Goal: Task Accomplishment & Management: Complete application form

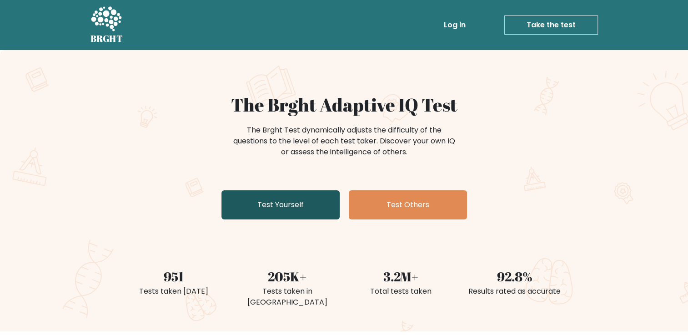
click at [289, 212] on link "Test Yourself" at bounding box center [281, 204] width 118 height 29
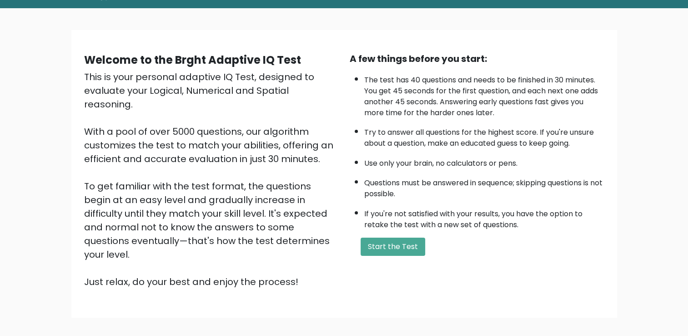
scroll to position [45, 0]
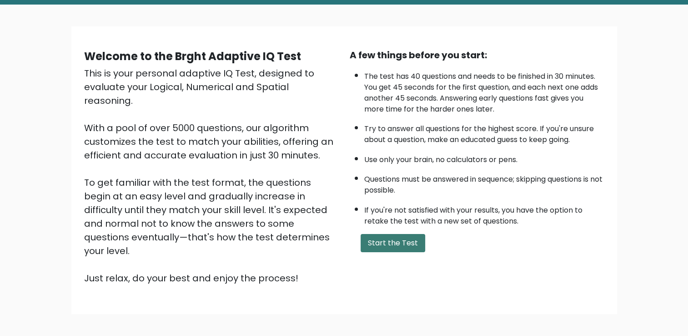
click at [393, 234] on button "Start the Test" at bounding box center [393, 243] width 65 height 18
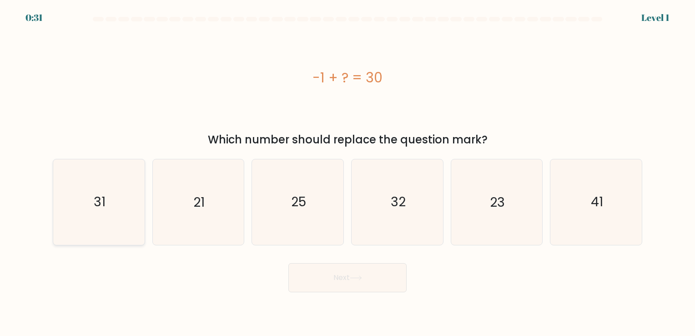
click at [116, 216] on icon "31" at bounding box center [98, 201] width 85 height 85
click at [348, 172] on input "a. 31" at bounding box center [348, 170] width 0 height 5
radio input "true"
click at [342, 289] on button "Next" at bounding box center [347, 277] width 118 height 29
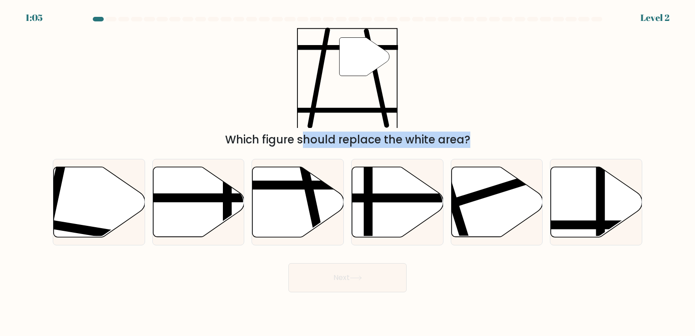
drag, startPoint x: 583, startPoint y: 216, endPoint x: 511, endPoint y: 97, distance: 138.4
click at [511, 97] on form at bounding box center [347, 154] width 695 height 275
click at [207, 189] on icon at bounding box center [198, 202] width 91 height 70
click at [348, 172] on input "b." at bounding box center [348, 170] width 0 height 5
radio input "true"
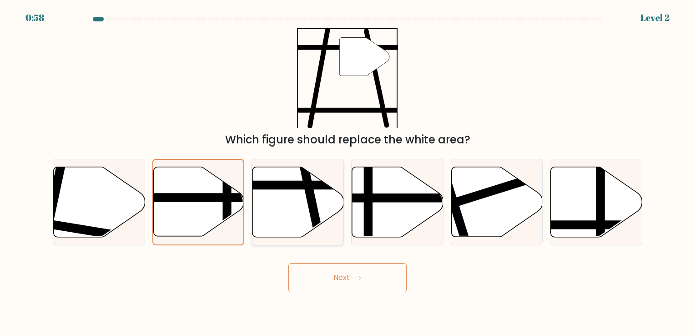
click at [320, 205] on icon at bounding box center [297, 202] width 91 height 70
click at [348, 172] on input "c." at bounding box center [348, 170] width 0 height 5
radio input "true"
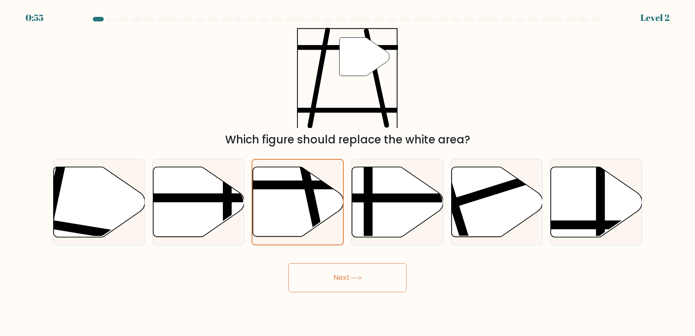
click at [349, 285] on button "Next" at bounding box center [347, 277] width 118 height 29
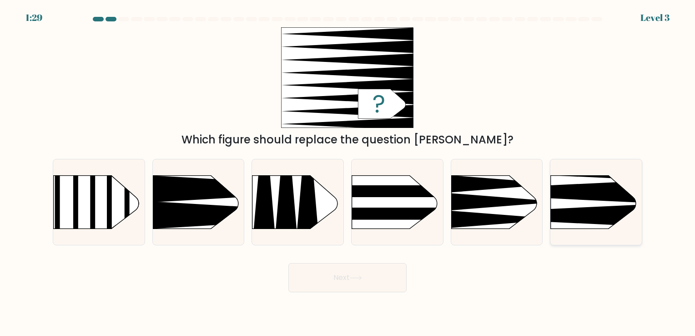
click at [591, 202] on rect at bounding box center [530, 155] width 237 height 181
click at [348, 172] on input "f." at bounding box center [348, 170] width 0 height 5
radio input "true"
click at [377, 272] on button "Next" at bounding box center [347, 277] width 118 height 29
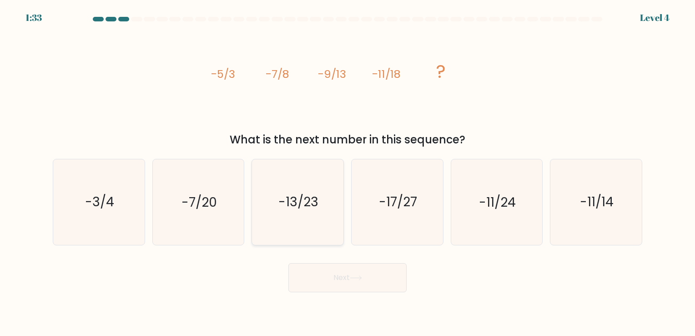
click at [304, 197] on text "-13/23" at bounding box center [299, 202] width 40 height 18
click at [348, 172] on input "c. -13/23" at bounding box center [348, 170] width 0 height 5
radio input "true"
click at [344, 277] on button "Next" at bounding box center [347, 277] width 118 height 29
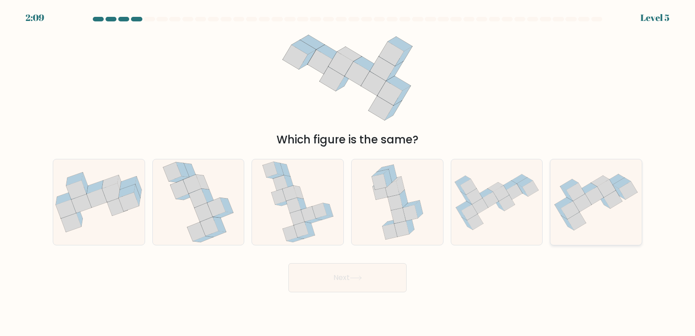
click at [612, 212] on icon at bounding box center [595, 201] width 91 height 67
click at [348, 172] on input "f." at bounding box center [348, 170] width 0 height 5
radio input "true"
click at [359, 271] on button "Next" at bounding box center [347, 277] width 118 height 29
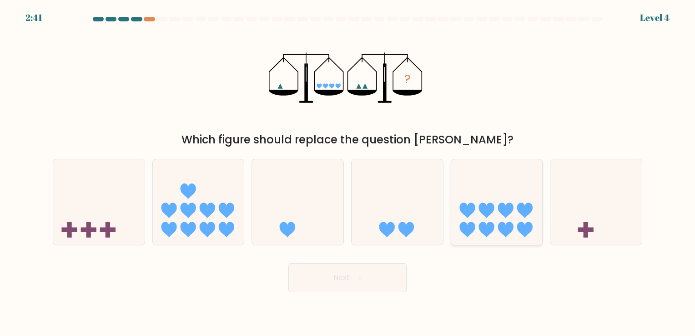
click at [504, 227] on icon at bounding box center [505, 229] width 15 height 15
click at [348, 172] on input "e." at bounding box center [348, 170] width 0 height 5
radio input "true"
click at [377, 276] on button "Next" at bounding box center [347, 277] width 118 height 29
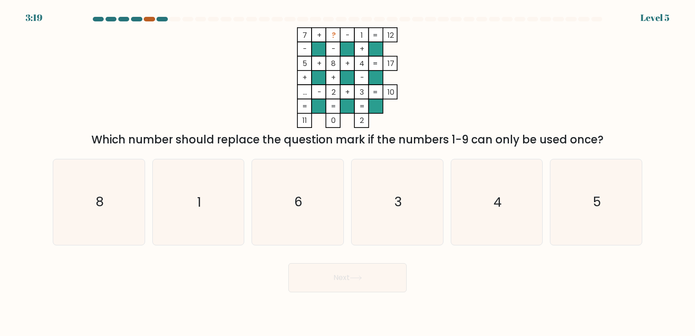
click at [150, 19] on div at bounding box center [149, 19] width 11 height 5
click at [601, 194] on text "5" at bounding box center [597, 202] width 8 height 18
click at [348, 172] on input "f. 5" at bounding box center [348, 170] width 0 height 5
radio input "true"
click at [490, 198] on icon "4" at bounding box center [496, 201] width 85 height 85
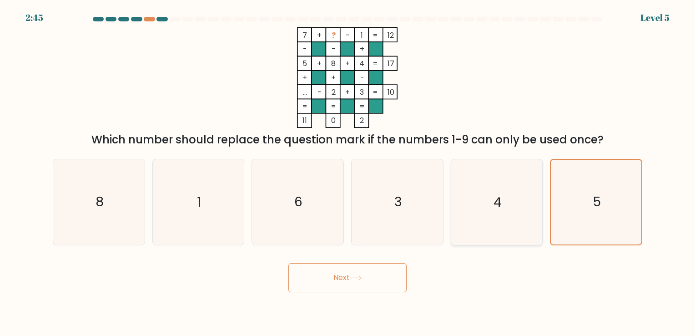
click at [348, 172] on input "e. 4" at bounding box center [348, 170] width 0 height 5
radio input "true"
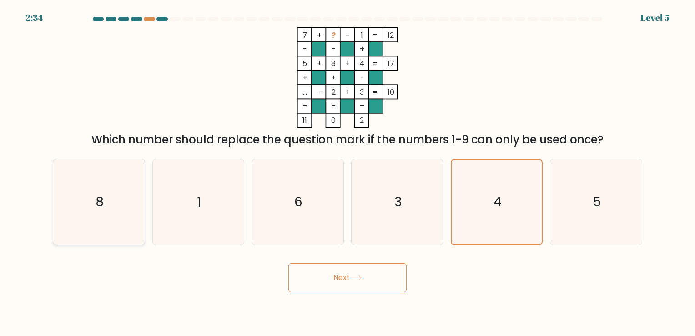
click at [95, 212] on icon "8" at bounding box center [98, 201] width 85 height 85
click at [348, 172] on input "a. 8" at bounding box center [348, 170] width 0 height 5
radio input "true"
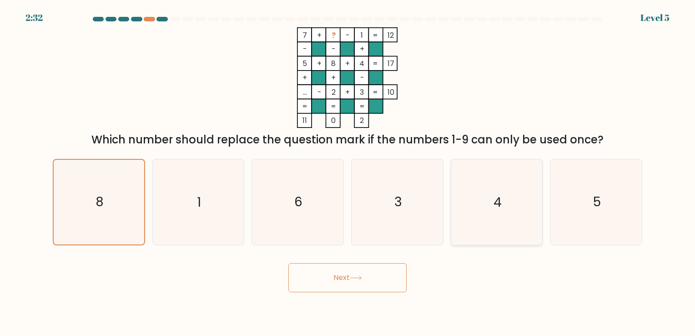
click at [489, 211] on icon "4" at bounding box center [496, 201] width 85 height 85
click at [348, 172] on input "e. 4" at bounding box center [348, 170] width 0 height 5
radio input "true"
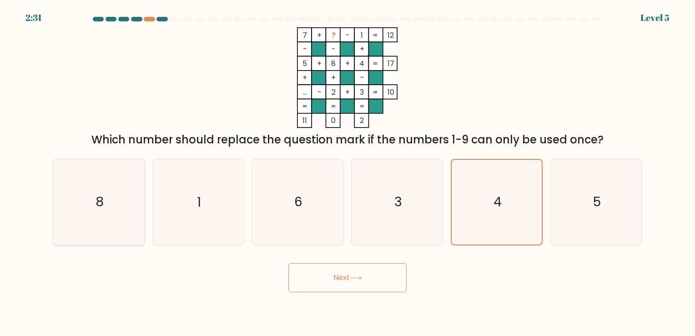
click at [126, 217] on icon "8" at bounding box center [98, 201] width 85 height 85
click at [348, 172] on input "a. 8" at bounding box center [348, 170] width 0 height 5
radio input "true"
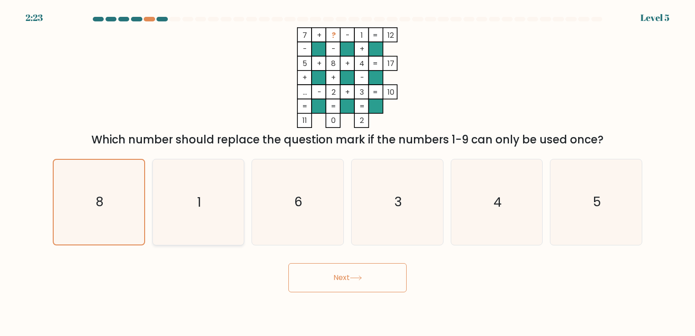
click at [202, 201] on icon "1" at bounding box center [198, 201] width 85 height 85
click at [348, 172] on input "b. 1" at bounding box center [348, 170] width 0 height 5
radio input "true"
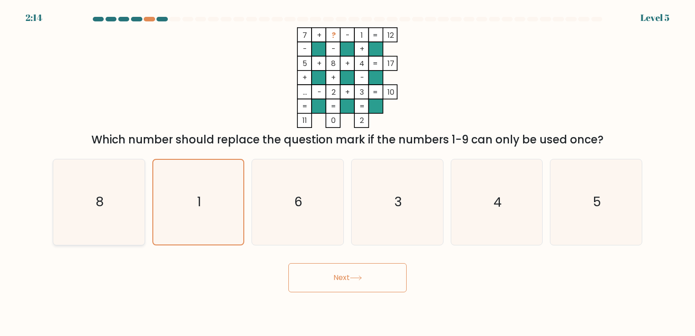
click at [114, 204] on icon "8" at bounding box center [98, 201] width 85 height 85
click at [348, 172] on input "a. 8" at bounding box center [348, 170] width 0 height 5
radio input "true"
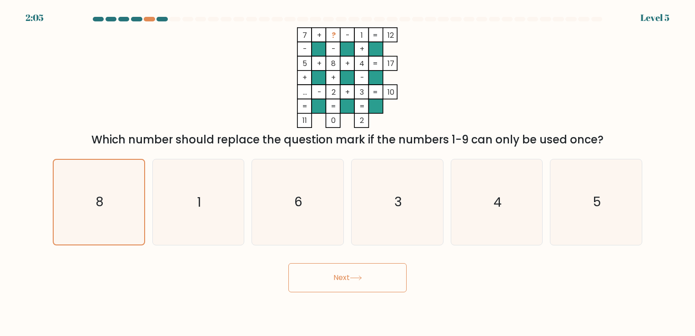
click at [334, 283] on button "Next" at bounding box center [347, 277] width 118 height 29
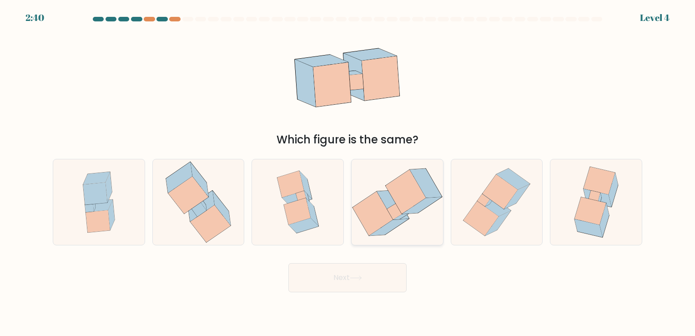
click at [379, 207] on icon at bounding box center [373, 214] width 40 height 44
click at [348, 172] on input "d." at bounding box center [348, 170] width 0 height 5
radio input "true"
click at [369, 272] on button "Next" at bounding box center [347, 277] width 118 height 29
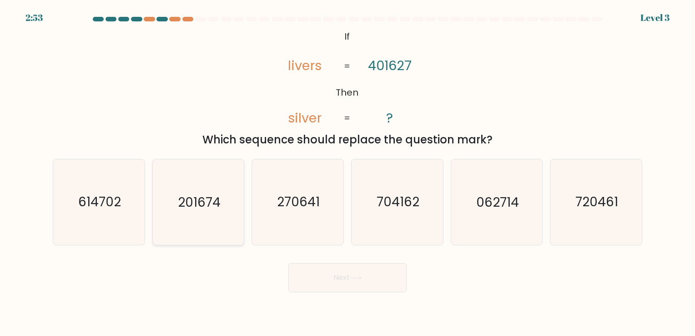
click at [179, 195] on text "201674" at bounding box center [199, 202] width 43 height 18
click at [348, 172] on input "b. 201674" at bounding box center [348, 170] width 0 height 5
radio input "true"
click at [326, 274] on button "Next" at bounding box center [347, 277] width 118 height 29
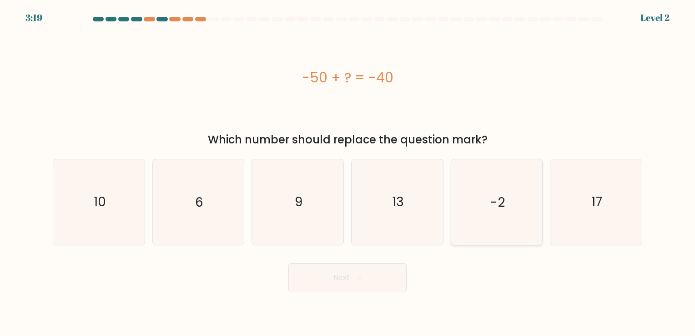
click at [478, 225] on icon "-2" at bounding box center [496, 201] width 85 height 85
click at [348, 172] on input "e. -2" at bounding box center [348, 170] width 0 height 5
radio input "true"
click at [344, 280] on button "Next" at bounding box center [347, 277] width 118 height 29
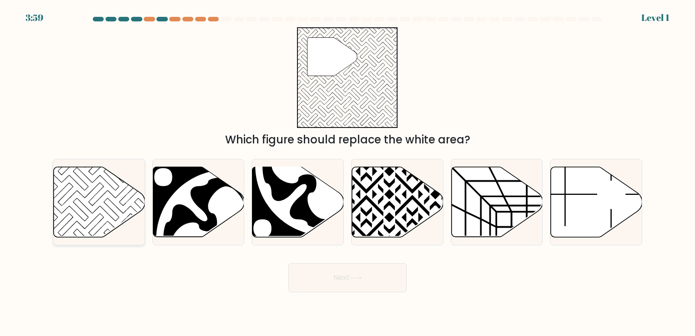
click at [93, 209] on icon at bounding box center [99, 202] width 91 height 70
click at [348, 172] on input "a." at bounding box center [348, 170] width 0 height 5
radio input "true"
click at [385, 281] on button "Next" at bounding box center [347, 277] width 118 height 29
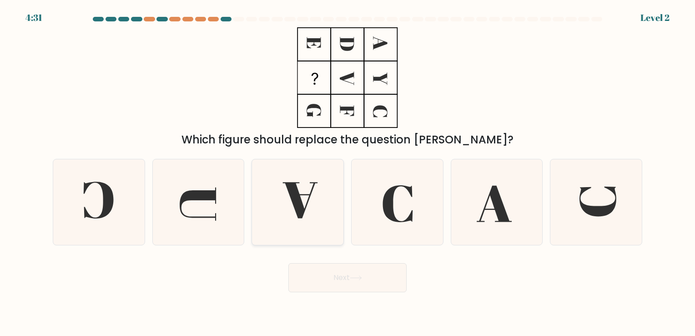
click at [286, 201] on icon at bounding box center [297, 201] width 85 height 85
click at [348, 172] on input "c." at bounding box center [348, 170] width 0 height 5
radio input "true"
click at [346, 286] on button "Next" at bounding box center [347, 277] width 118 height 29
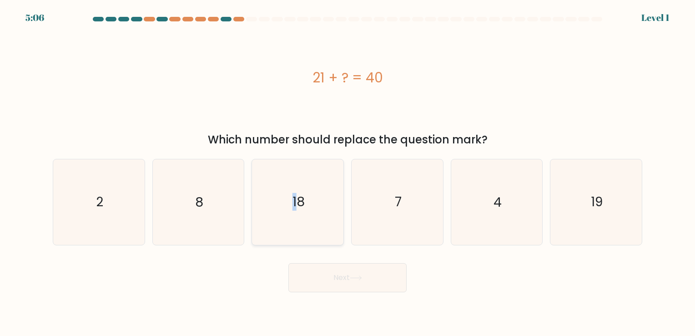
drag, startPoint x: 295, startPoint y: 220, endPoint x: 310, endPoint y: 239, distance: 24.3
click at [294, 220] on icon "18" at bounding box center [297, 201] width 85 height 85
click at [602, 225] on icon "19" at bounding box center [596, 201] width 85 height 85
click at [348, 172] on input "f. 19" at bounding box center [348, 170] width 0 height 5
radio input "true"
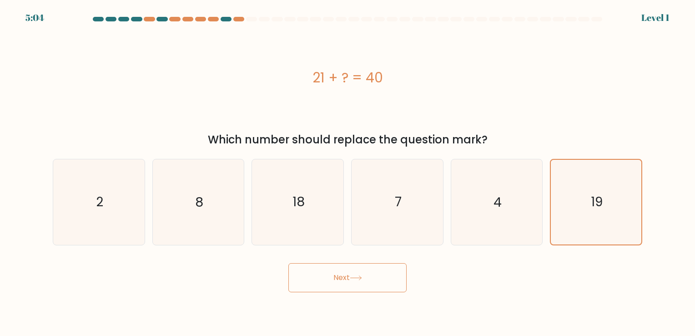
click at [335, 278] on button "Next" at bounding box center [347, 277] width 118 height 29
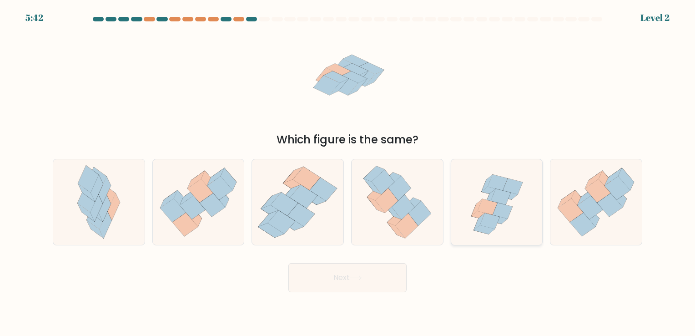
click at [495, 206] on icon at bounding box center [488, 207] width 20 height 16
click at [348, 172] on input "e." at bounding box center [348, 170] width 0 height 5
radio input "true"
click at [348, 267] on button "Next" at bounding box center [347, 277] width 118 height 29
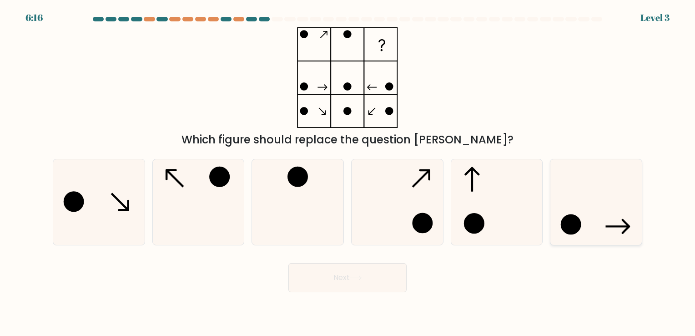
click at [583, 194] on icon at bounding box center [596, 201] width 85 height 85
click at [348, 172] on input "f." at bounding box center [348, 170] width 0 height 5
radio input "true"
click at [328, 289] on button "Next" at bounding box center [347, 277] width 118 height 29
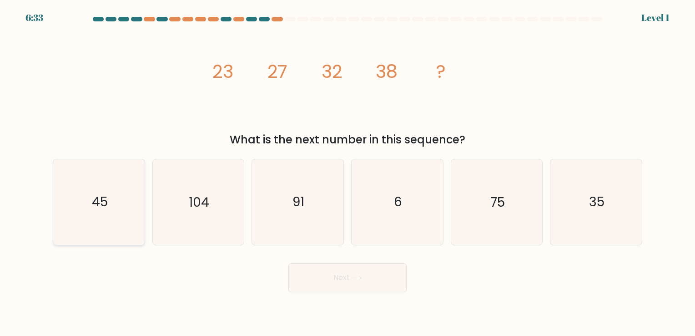
click at [95, 224] on icon "45" at bounding box center [98, 201] width 85 height 85
click at [348, 172] on input "a. 45" at bounding box center [348, 170] width 0 height 5
radio input "true"
click at [354, 279] on icon at bounding box center [356, 277] width 12 height 5
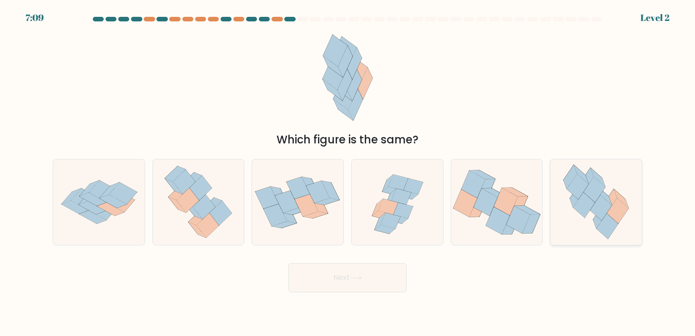
click at [579, 204] on icon at bounding box center [584, 204] width 22 height 25
click at [348, 172] on input "f." at bounding box center [348, 170] width 0 height 5
radio input "true"
click at [371, 281] on button "Next" at bounding box center [347, 277] width 118 height 29
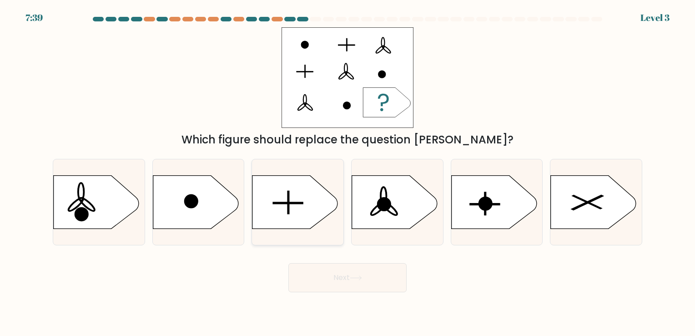
click at [293, 178] on icon at bounding box center [295, 201] width 86 height 53
click at [348, 172] on input "c." at bounding box center [348, 170] width 0 height 5
radio input "true"
click at [360, 282] on button "Next" at bounding box center [347, 277] width 118 height 29
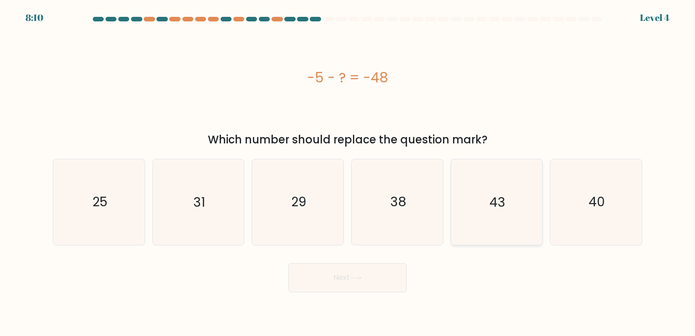
click at [482, 208] on icon "43" at bounding box center [496, 201] width 85 height 85
click at [348, 172] on input "e. 43" at bounding box center [348, 170] width 0 height 5
radio input "true"
click at [367, 275] on button "Next" at bounding box center [347, 277] width 118 height 29
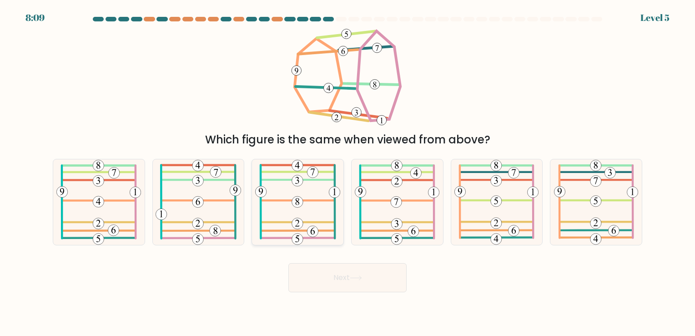
click at [314, 209] on icon at bounding box center [297, 201] width 85 height 85
click at [348, 172] on input "c." at bounding box center [348, 170] width 0 height 5
radio input "true"
click at [391, 203] on 575 at bounding box center [396, 202] width 11 height 11
click at [348, 172] on input "d." at bounding box center [348, 170] width 0 height 5
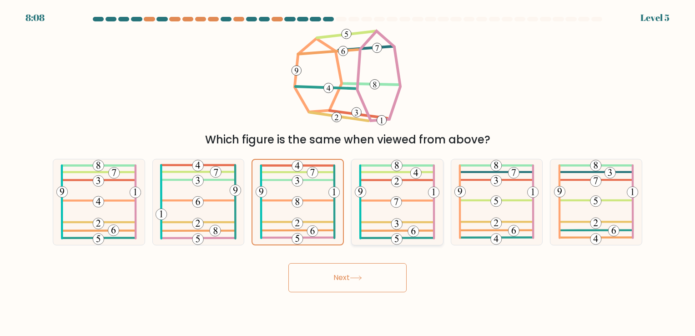
radio input "true"
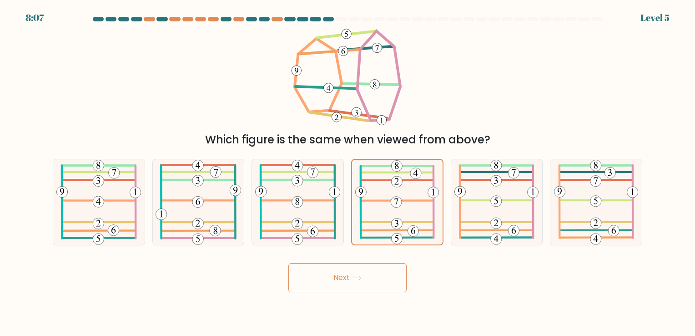
click at [388, 273] on button "Next" at bounding box center [347, 277] width 118 height 29
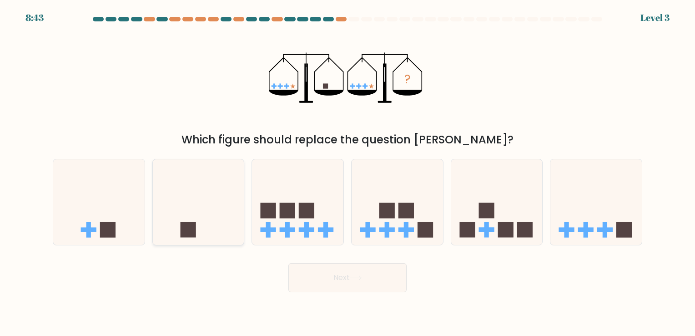
click at [196, 216] on icon at bounding box center [198, 202] width 91 height 76
click at [348, 172] on input "b." at bounding box center [348, 170] width 0 height 5
radio input "true"
click at [329, 281] on button "Next" at bounding box center [347, 277] width 118 height 29
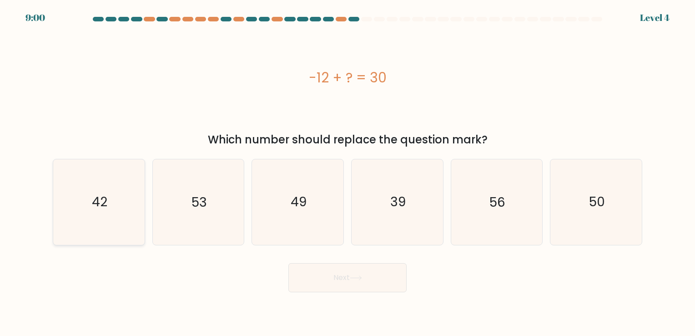
click at [86, 207] on icon "42" at bounding box center [98, 201] width 85 height 85
click at [348, 172] on input "a. 42" at bounding box center [348, 170] width 0 height 5
radio input "true"
click at [309, 288] on button "Next" at bounding box center [347, 277] width 118 height 29
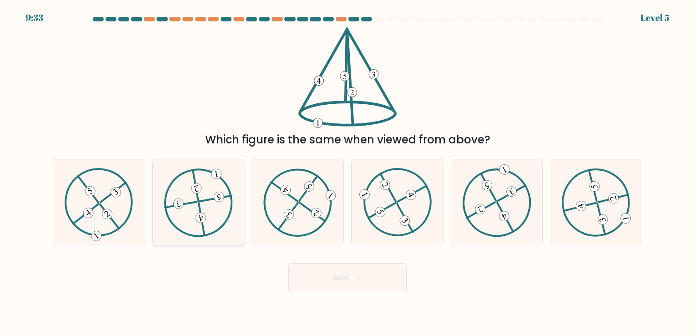
click at [203, 217] on 612 at bounding box center [200, 217] width 11 height 11
click at [348, 172] on input "b." at bounding box center [348, 170] width 0 height 5
radio input "true"
click at [350, 279] on button "Next" at bounding box center [347, 277] width 118 height 29
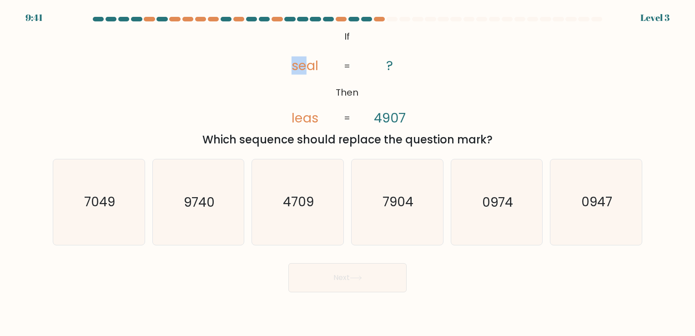
drag, startPoint x: 292, startPoint y: 70, endPoint x: 303, endPoint y: 82, distance: 17.1
click at [303, 82] on icon "@import url('https://fonts.googleapis.com/css?family=Abril+Fatface:400,100,100i…" at bounding box center [347, 77] width 163 height 101
click at [248, 101] on div "@import url('https://fonts.googleapis.com/css?family=Abril+Fatface:400,100,100i…" at bounding box center [347, 87] width 601 height 121
click at [379, 182] on icon "7904" at bounding box center [397, 201] width 85 height 85
click at [348, 172] on input "d. 7904" at bounding box center [348, 170] width 0 height 5
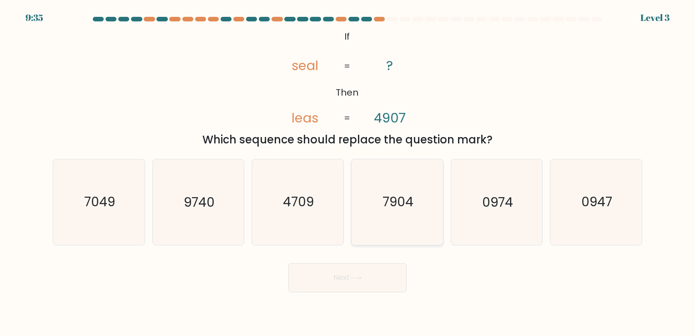
radio input "true"
click at [372, 283] on button "Next" at bounding box center [347, 277] width 118 height 29
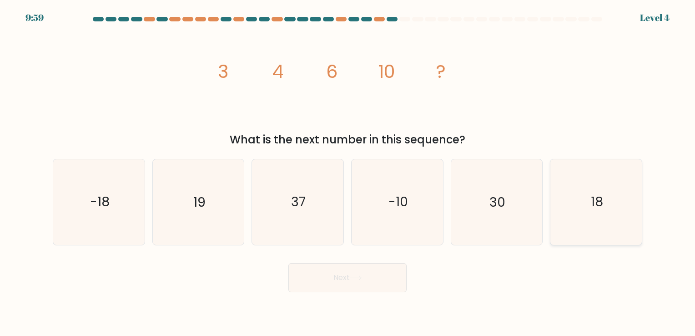
click at [593, 203] on text "18" at bounding box center [597, 202] width 12 height 18
click at [348, 172] on input "f. 18" at bounding box center [348, 170] width 0 height 5
radio input "true"
click at [379, 285] on button "Next" at bounding box center [347, 277] width 118 height 29
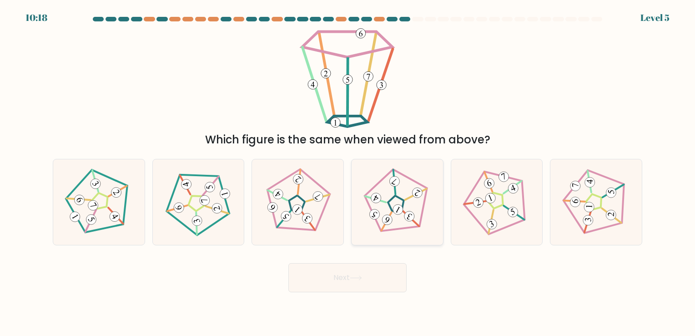
drag, startPoint x: 475, startPoint y: 200, endPoint x: 442, endPoint y: 227, distance: 43.1
click at [476, 200] on 551 at bounding box center [478, 202] width 13 height 13
click at [348, 172] on input "e." at bounding box center [348, 170] width 0 height 5
radio input "true"
click at [371, 276] on button "Next" at bounding box center [347, 277] width 118 height 29
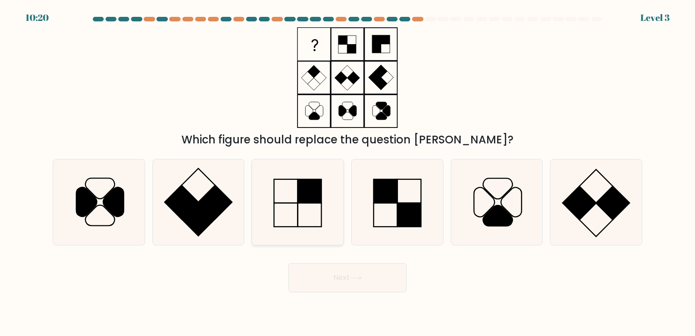
click at [282, 189] on icon at bounding box center [297, 201] width 85 height 85
click at [348, 172] on input "c." at bounding box center [348, 170] width 0 height 5
radio input "true"
click at [324, 283] on button "Next" at bounding box center [347, 277] width 118 height 29
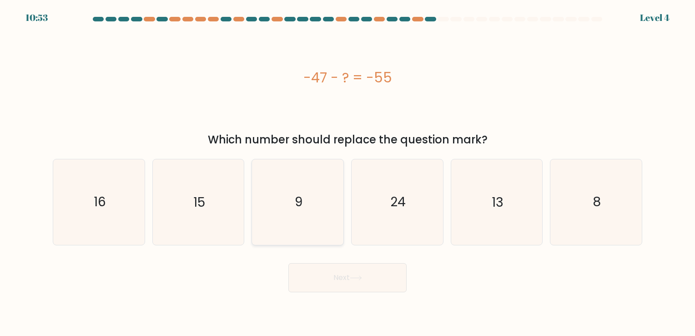
click at [303, 206] on icon "9" at bounding box center [297, 201] width 85 height 85
click at [348, 172] on input "c. 9" at bounding box center [348, 170] width 0 height 5
radio input "true"
click at [564, 230] on icon "8" at bounding box center [596, 201] width 85 height 85
click at [348, 172] on input "f. 8" at bounding box center [348, 170] width 0 height 5
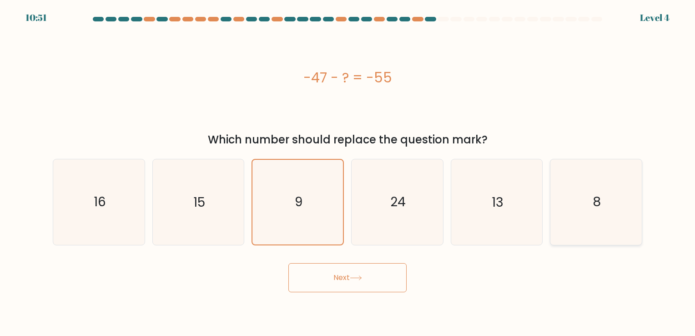
radio input "true"
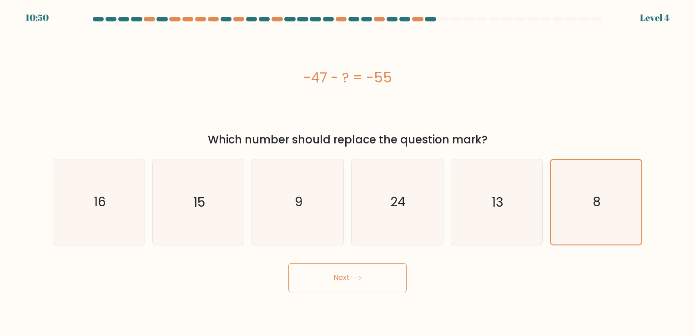
click at [355, 283] on button "Next" at bounding box center [347, 277] width 118 height 29
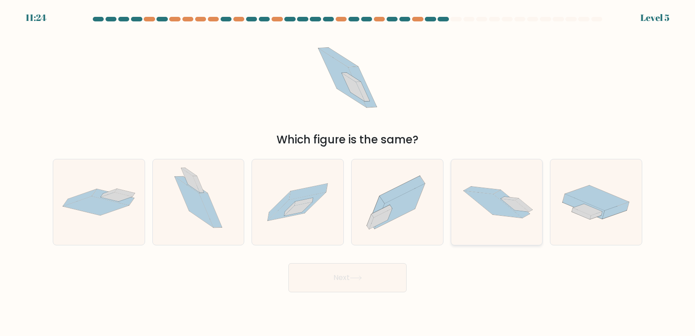
click at [475, 207] on icon at bounding box center [496, 202] width 91 height 61
click at [348, 172] on input "e." at bounding box center [348, 170] width 0 height 5
radio input "true"
click at [330, 278] on button "Next" at bounding box center [347, 277] width 118 height 29
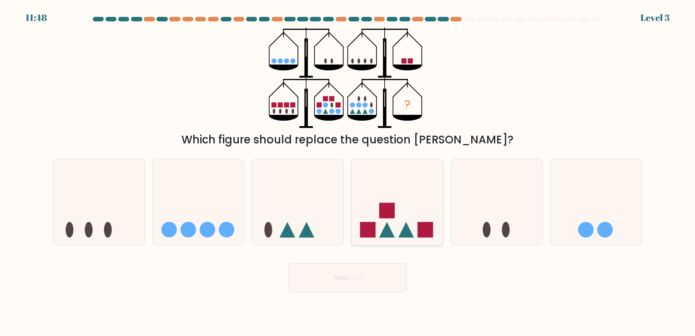
click at [364, 216] on icon at bounding box center [397, 202] width 91 height 76
click at [348, 172] on input "d." at bounding box center [348, 170] width 0 height 5
radio input "true"
click at [337, 290] on button "Next" at bounding box center [347, 277] width 118 height 29
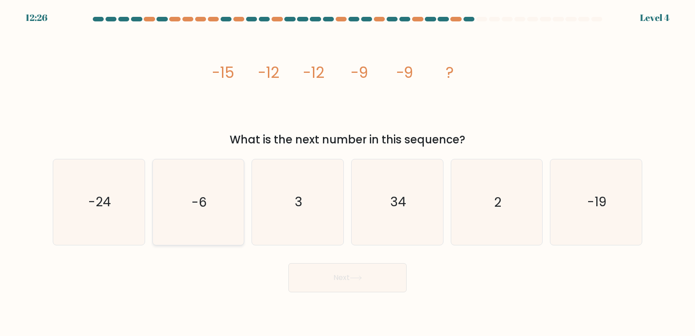
click at [210, 227] on icon "-6" at bounding box center [198, 201] width 85 height 85
click at [348, 172] on input "b. -6" at bounding box center [348, 170] width 0 height 5
radio input "true"
click at [348, 283] on button "Next" at bounding box center [347, 277] width 118 height 29
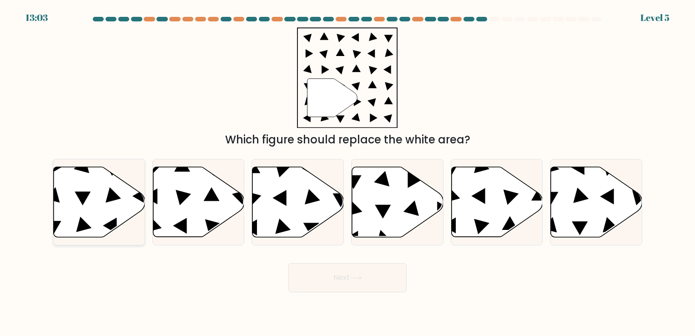
click at [91, 201] on icon at bounding box center [99, 202] width 91 height 70
click at [348, 172] on input "a." at bounding box center [348, 170] width 0 height 5
radio input "true"
click at [377, 287] on button "Next" at bounding box center [347, 277] width 118 height 29
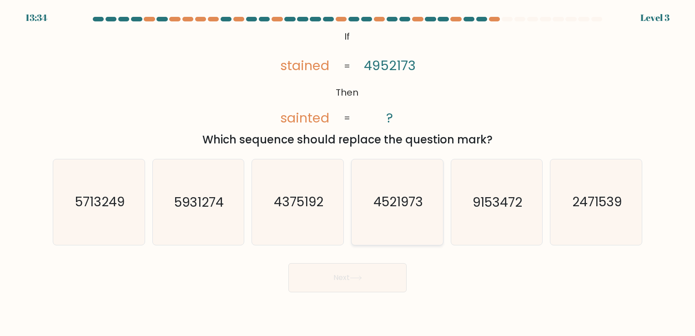
click at [384, 201] on text "4521973" at bounding box center [399, 202] width 50 height 18
click at [348, 172] on input "d. 4521973" at bounding box center [348, 170] width 0 height 5
radio input "true"
click at [337, 279] on button "Next" at bounding box center [347, 277] width 118 height 29
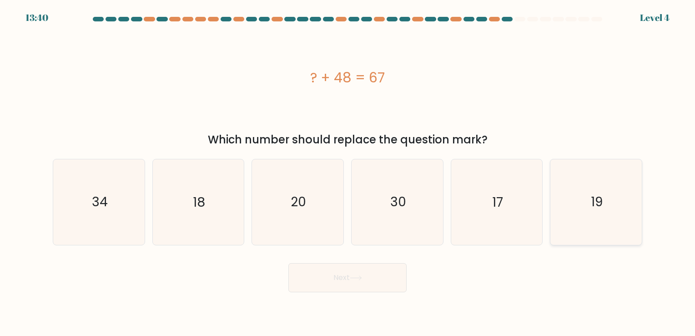
click at [601, 196] on text "19" at bounding box center [597, 202] width 12 height 18
click at [348, 172] on input "f. 19" at bounding box center [348, 170] width 0 height 5
radio input "true"
click at [346, 281] on button "Next" at bounding box center [347, 277] width 118 height 29
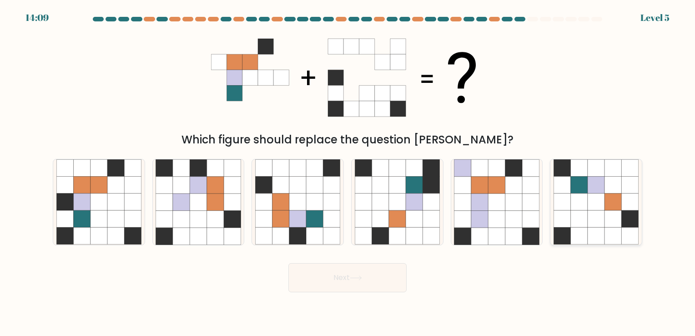
click at [598, 181] on icon at bounding box center [596, 185] width 17 height 17
click at [348, 172] on input "f." at bounding box center [348, 170] width 0 height 5
radio input "true"
click at [391, 280] on button "Next" at bounding box center [347, 277] width 118 height 29
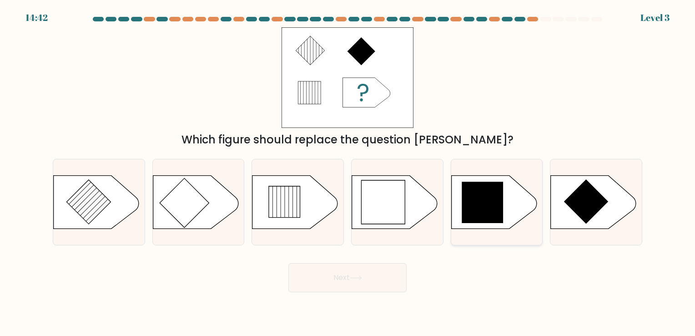
click at [502, 215] on icon at bounding box center [482, 202] width 41 height 41
click at [348, 172] on input "e." at bounding box center [348, 170] width 0 height 5
radio input "true"
click at [356, 274] on button "Next" at bounding box center [347, 277] width 118 height 29
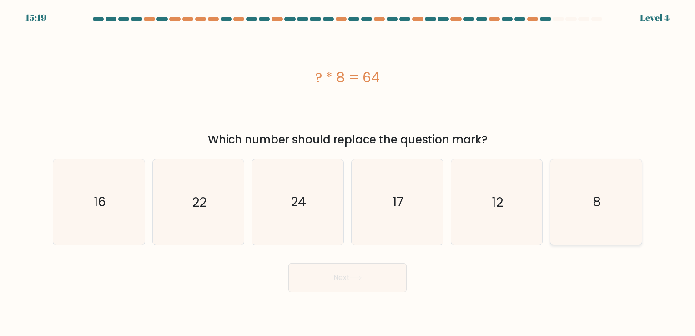
click at [611, 217] on icon "8" at bounding box center [596, 201] width 85 height 85
click at [348, 172] on input "f. 8" at bounding box center [348, 170] width 0 height 5
radio input "true"
click at [353, 288] on button "Next" at bounding box center [347, 277] width 118 height 29
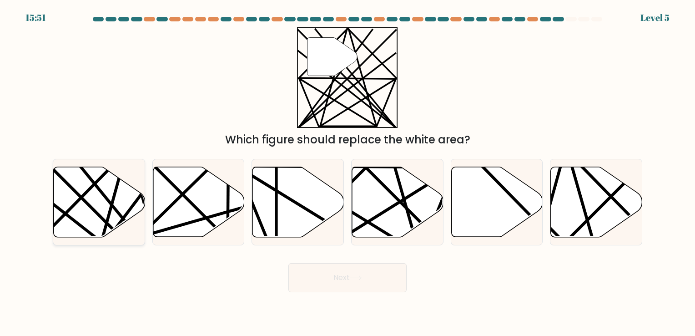
click at [124, 206] on icon at bounding box center [99, 202] width 91 height 70
click at [348, 172] on input "a." at bounding box center [348, 170] width 0 height 5
radio input "true"
drag, startPoint x: 355, startPoint y: 281, endPoint x: 352, endPoint y: 273, distance: 8.4
click at [355, 281] on button "Next" at bounding box center [347, 277] width 118 height 29
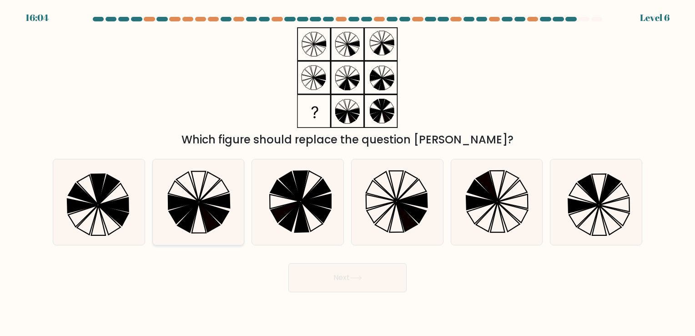
click at [197, 198] on icon at bounding box center [198, 201] width 85 height 85
click at [348, 172] on input "b." at bounding box center [348, 170] width 0 height 5
radio input "true"
click at [358, 280] on icon at bounding box center [356, 277] width 12 height 5
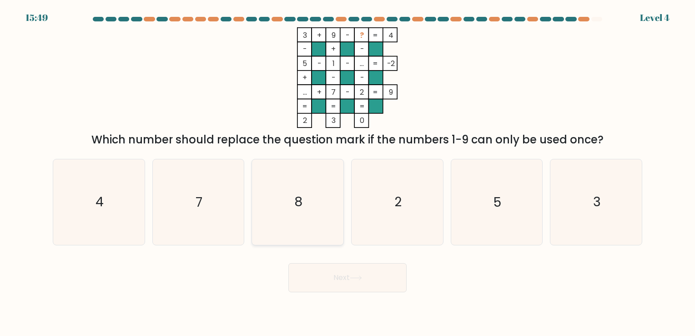
click at [328, 192] on icon "8" at bounding box center [297, 201] width 85 height 85
click at [348, 172] on input "c. 8" at bounding box center [348, 170] width 0 height 5
radio input "true"
click at [360, 281] on button "Next" at bounding box center [347, 277] width 118 height 29
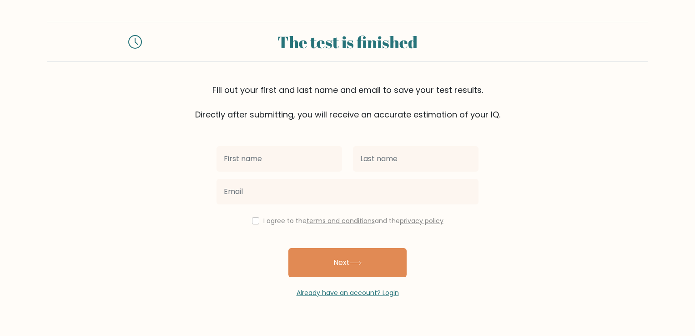
click at [285, 164] on input "text" at bounding box center [280, 158] width 126 height 25
type input "Dux"
type input "Jardinico"
type input "duxjardinico551@gmail.com"
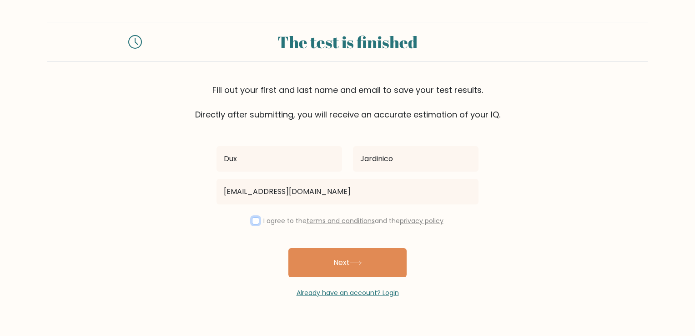
click at [252, 220] on input "checkbox" at bounding box center [255, 220] width 7 height 7
checkbox input "true"
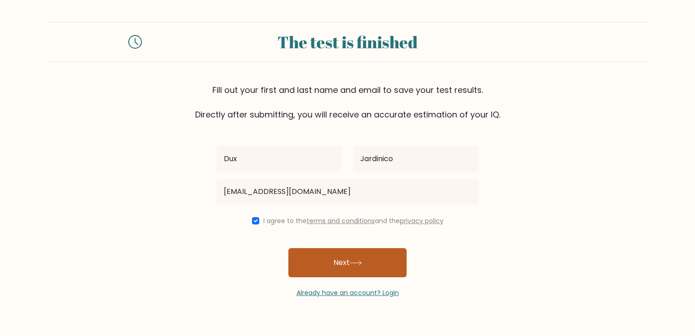
click at [298, 252] on button "Next" at bounding box center [347, 262] width 118 height 29
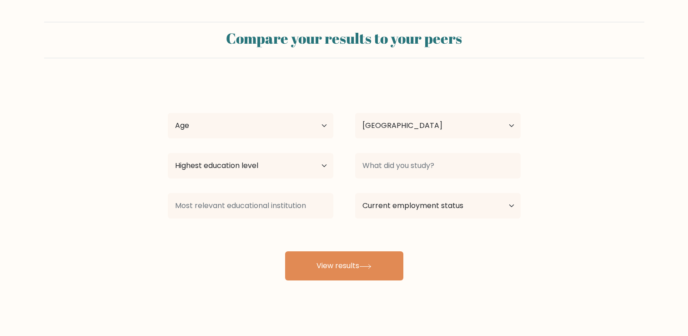
select select "PH"
click at [256, 131] on select "Age Under [DEMOGRAPHIC_DATA] [DEMOGRAPHIC_DATA] [DEMOGRAPHIC_DATA] [DEMOGRAPHIC…" at bounding box center [251, 125] width 166 height 25
select select "25_34"
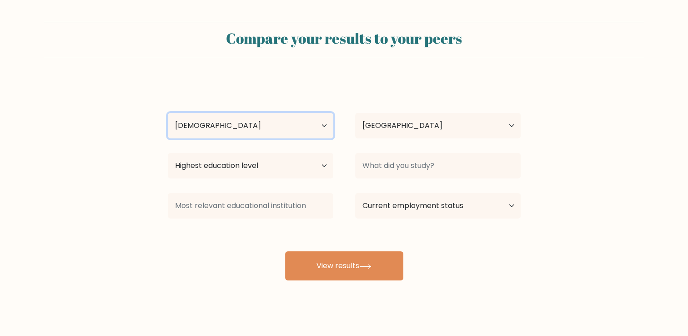
click at [168, 113] on select "Age Under [DEMOGRAPHIC_DATA] [DEMOGRAPHIC_DATA] [DEMOGRAPHIC_DATA] [DEMOGRAPHIC…" at bounding box center [251, 125] width 166 height 25
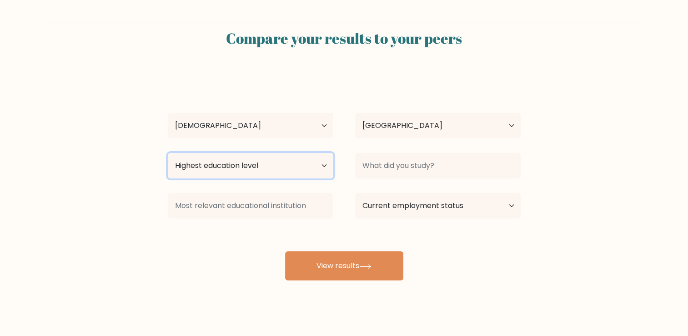
click at [262, 172] on select "Highest education level No schooling Primary Lower Secondary Upper Secondary Oc…" at bounding box center [251, 165] width 166 height 25
select select "bachelors_degree"
click at [168, 153] on select "Highest education level No schooling Primary Lower Secondary Upper Secondary Oc…" at bounding box center [251, 165] width 166 height 25
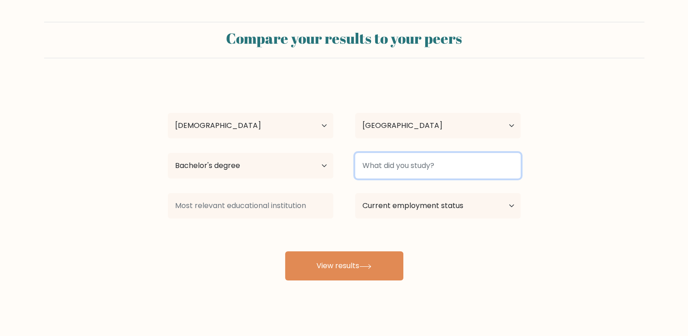
click at [408, 168] on input at bounding box center [438, 165] width 166 height 25
type input "BSIT"
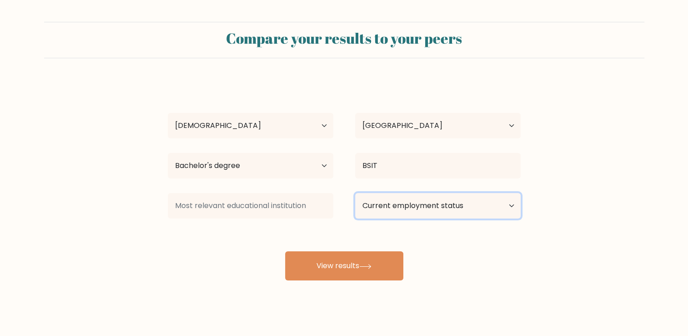
click at [408, 213] on select "Current employment status Employed Student Retired Other / prefer not to answer" at bounding box center [438, 205] width 166 height 25
select select "other"
click at [355, 193] on select "Current employment status Employed Student Retired Other / prefer not to answer" at bounding box center [438, 205] width 166 height 25
click at [381, 210] on select "Current employment status Employed Student Retired Other / prefer not to answer" at bounding box center [438, 205] width 166 height 25
drag, startPoint x: 381, startPoint y: 210, endPoint x: 365, endPoint y: 208, distance: 16.5
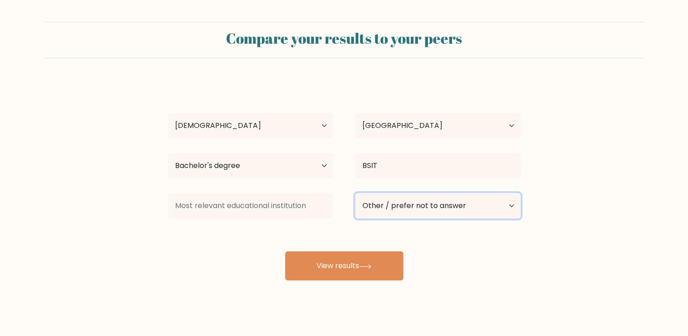
click at [381, 210] on select "Current employment status Employed Student Retired Other / prefer not to answer" at bounding box center [438, 205] width 166 height 25
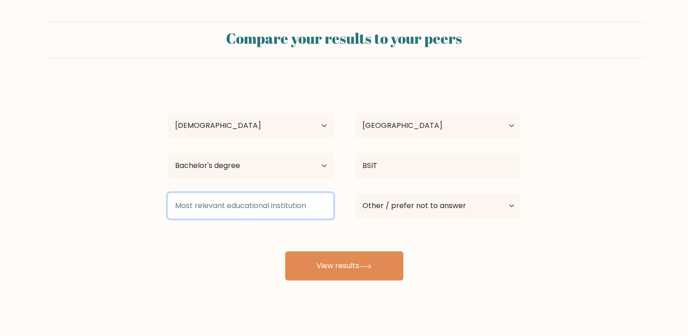
click at [246, 205] on input at bounding box center [251, 205] width 166 height 25
click at [248, 208] on input at bounding box center [251, 205] width 166 height 25
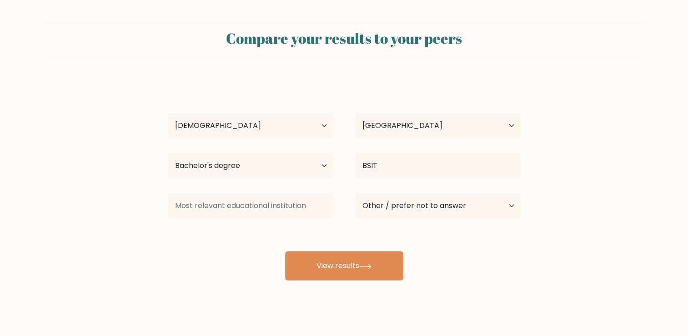
click at [218, 240] on div "Dux Jardinico Age Under [DEMOGRAPHIC_DATA] [DEMOGRAPHIC_DATA] [DEMOGRAPHIC_DATA…" at bounding box center [344, 180] width 364 height 200
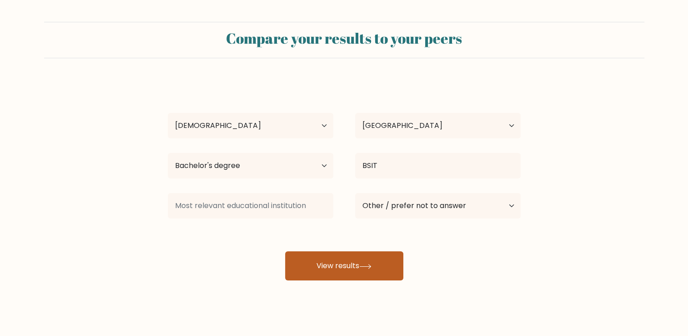
click at [331, 272] on button "View results" at bounding box center [344, 265] width 118 height 29
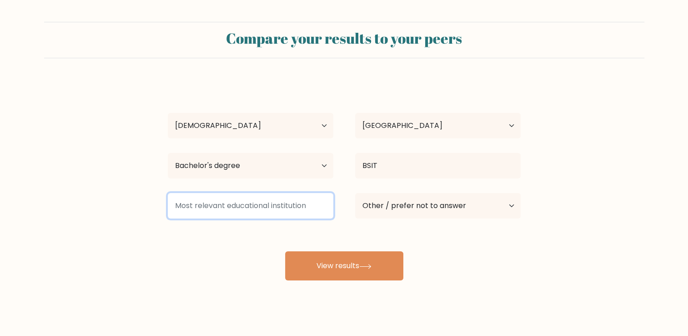
click at [239, 201] on input at bounding box center [251, 205] width 166 height 25
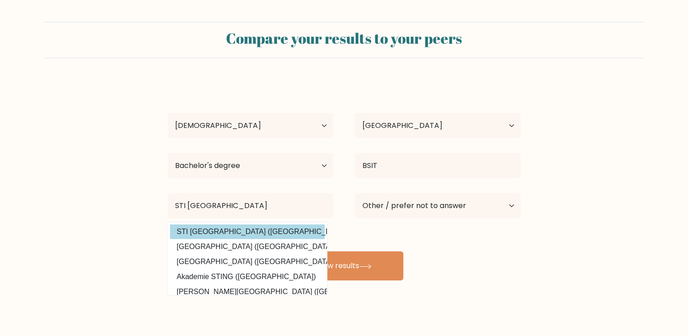
click at [232, 233] on option "STI [GEOGRAPHIC_DATA] ([GEOGRAPHIC_DATA])" at bounding box center [247, 231] width 155 height 15
type input "STI [GEOGRAPHIC_DATA]"
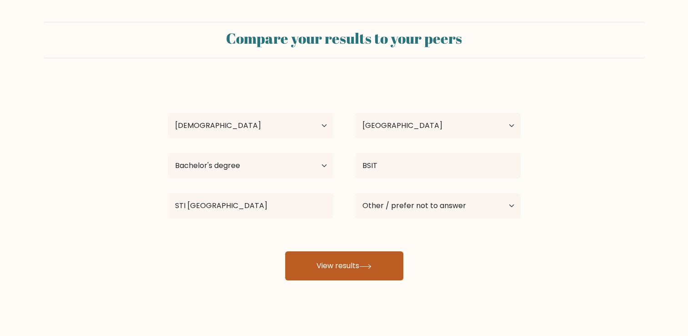
click at [336, 270] on button "View results" at bounding box center [344, 265] width 118 height 29
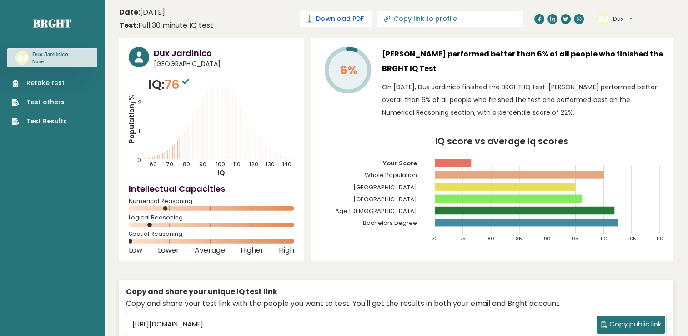
click at [363, 18] on span "Download PDF" at bounding box center [339, 19] width 47 height 10
click at [366, 20] on span "✓ Your PDF is downloaded..." at bounding box center [320, 19] width 103 height 16
